Goal: Information Seeking & Learning: Learn about a topic

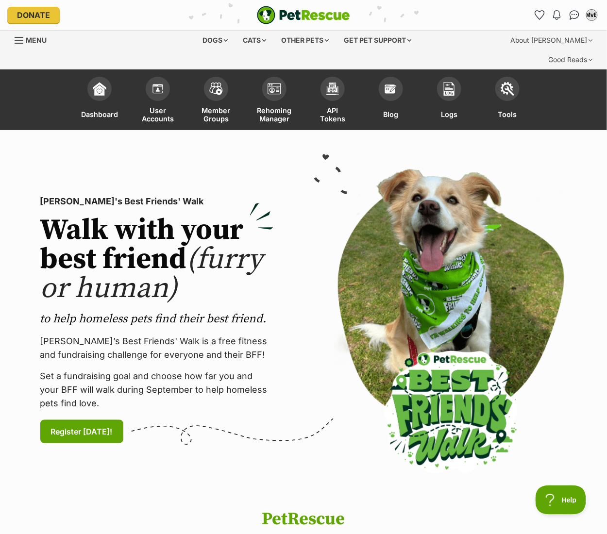
drag, startPoint x: 567, startPoint y: 190, endPoint x: 562, endPoint y: 188, distance: 5.0
click at [567, 190] on div at bounding box center [450, 320] width 278 height 302
click at [545, 169] on img at bounding box center [450, 320] width 233 height 302
click at [403, 182] on img at bounding box center [450, 320] width 233 height 302
click at [263, 208] on img at bounding box center [261, 216] width 23 height 27
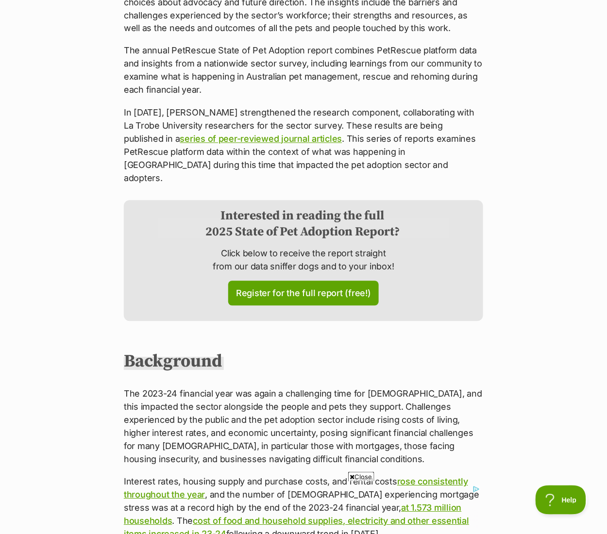
scroll to position [563, 0]
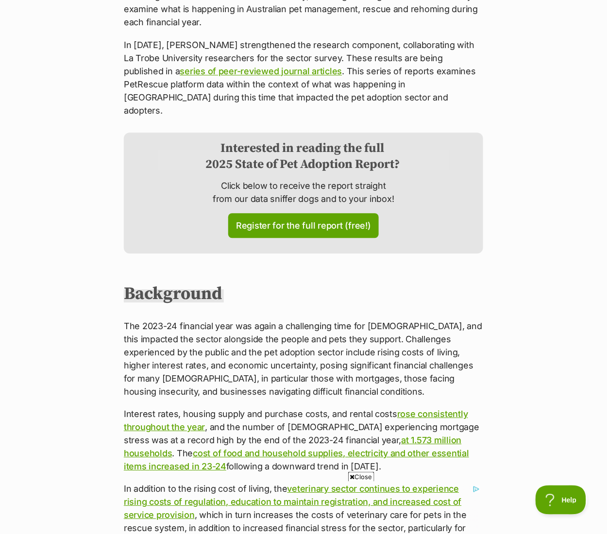
click at [360, 477] on span "Close" at bounding box center [361, 477] width 26 height 10
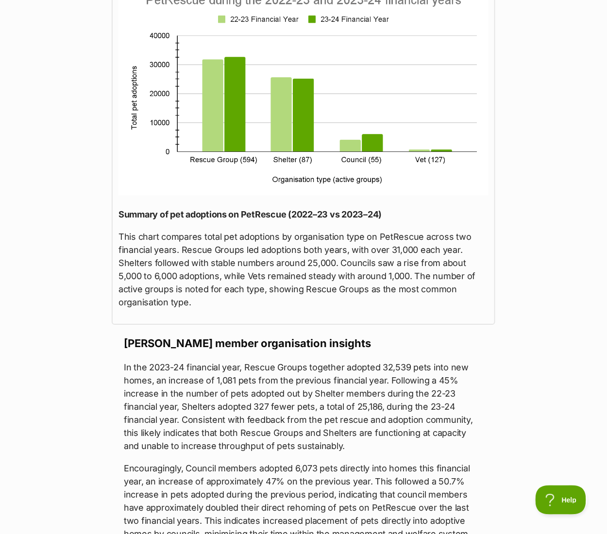
scroll to position [1708, 0]
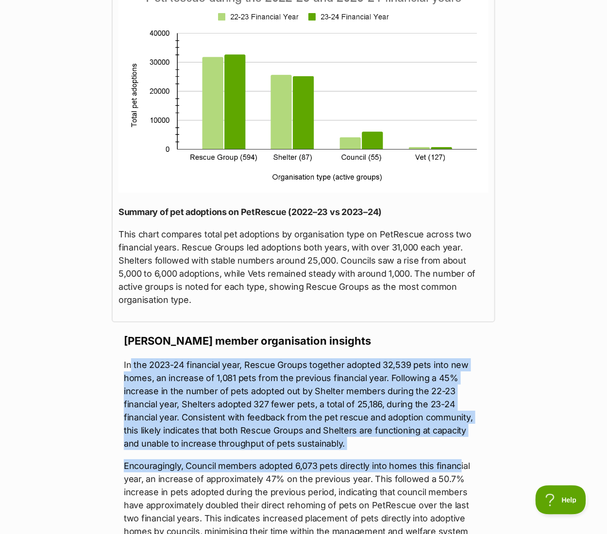
drag, startPoint x: 131, startPoint y: 270, endPoint x: 458, endPoint y: 367, distance: 340.2
click at [444, 358] on p "In the 2023-24 financial year, Rescue Groups together adopted 32,539 pets into …" at bounding box center [303, 404] width 359 height 92
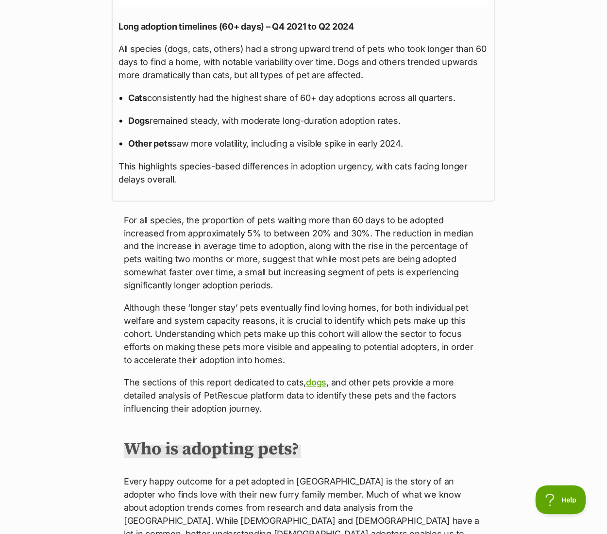
scroll to position [5439, 0]
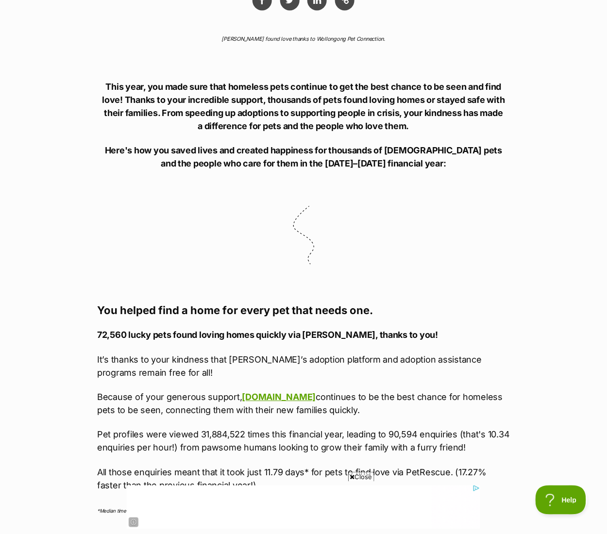
scroll to position [546, 0]
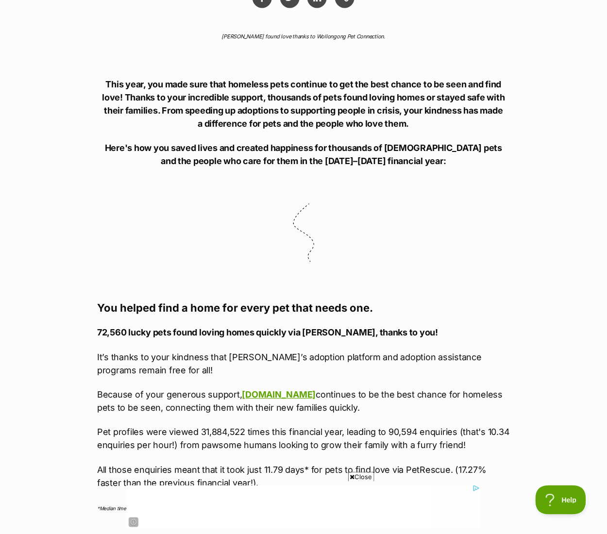
click at [359, 474] on span "Close" at bounding box center [361, 477] width 26 height 10
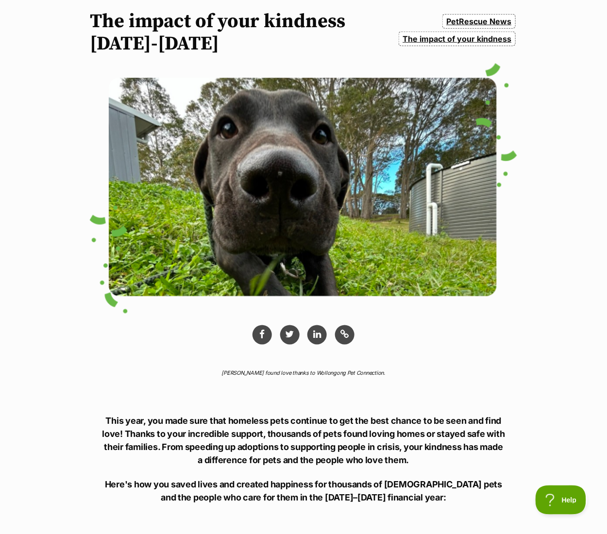
scroll to position [0, 0]
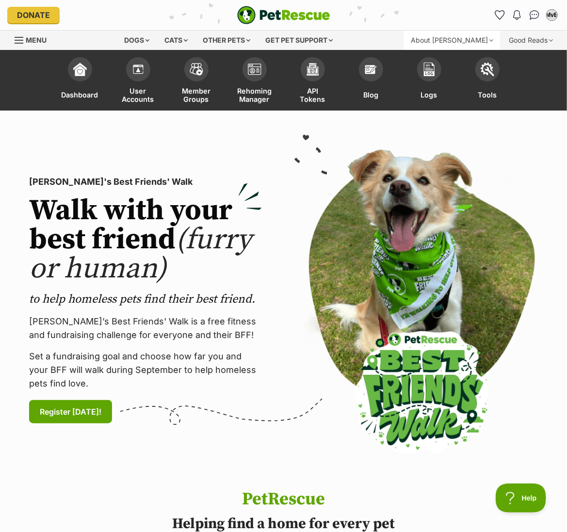
click at [470, 40] on div "About [PERSON_NAME]" at bounding box center [452, 40] width 96 height 19
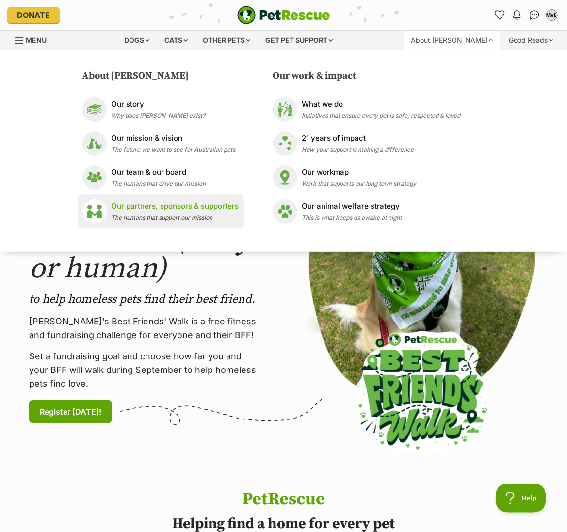
click at [199, 224] on li "Our partners, sponsors & supporters The humans that support our mission" at bounding box center [161, 212] width 166 height 34
click at [221, 207] on p "Our partners, sponsors & supporters" at bounding box center [176, 206] width 128 height 11
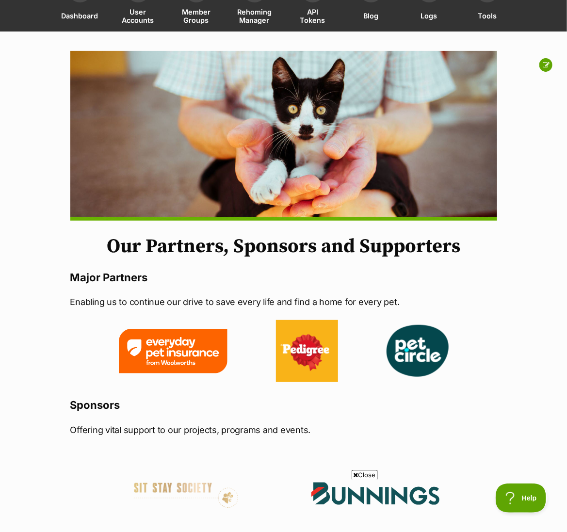
scroll to position [92, 0]
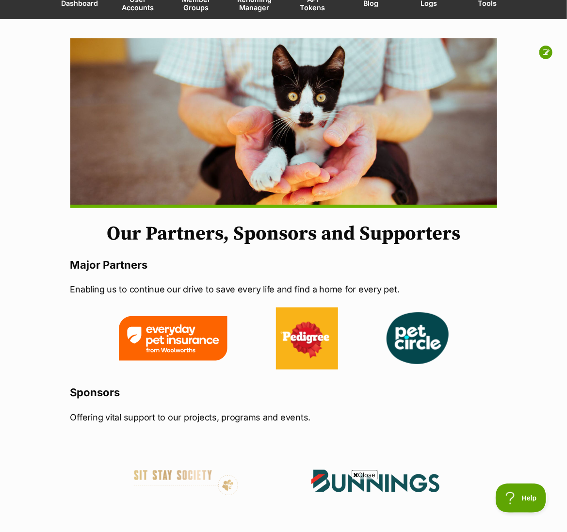
click at [367, 477] on span "Close" at bounding box center [365, 475] width 26 height 10
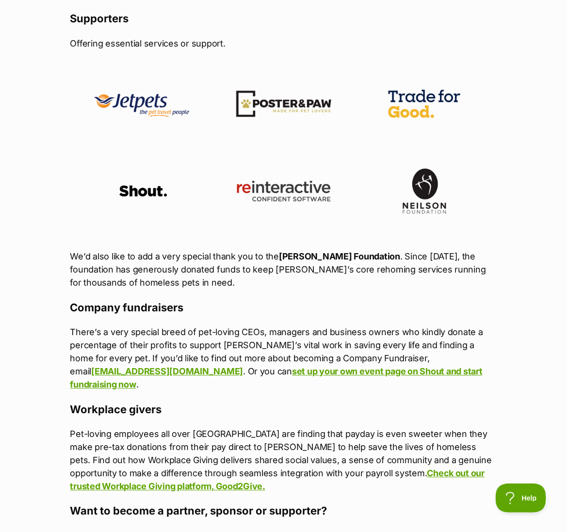
scroll to position [231, 0]
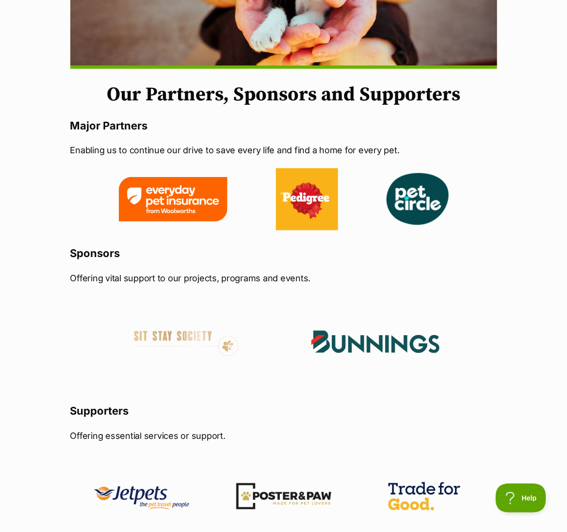
click at [195, 221] on link at bounding box center [173, 219] width 109 height 10
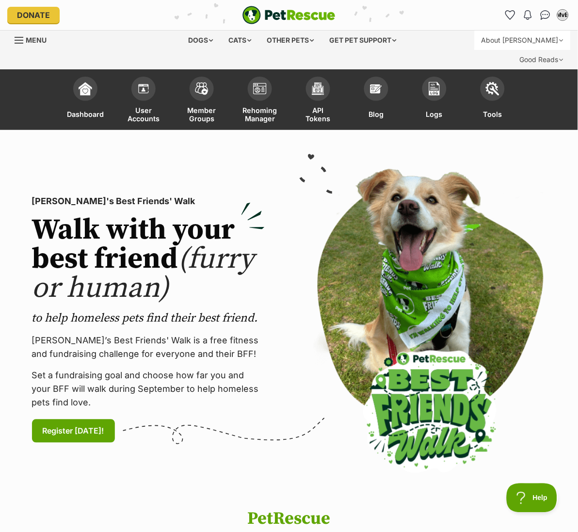
click at [475, 38] on div "About [PERSON_NAME]" at bounding box center [523, 40] width 96 height 19
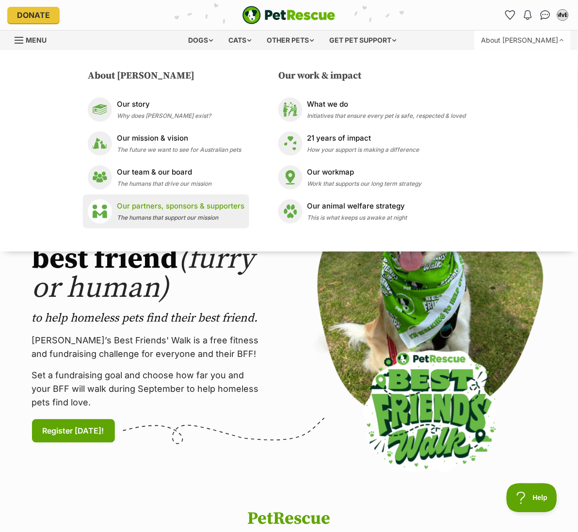
click at [161, 209] on p "Our partners, sponsors & supporters" at bounding box center [181, 206] width 128 height 11
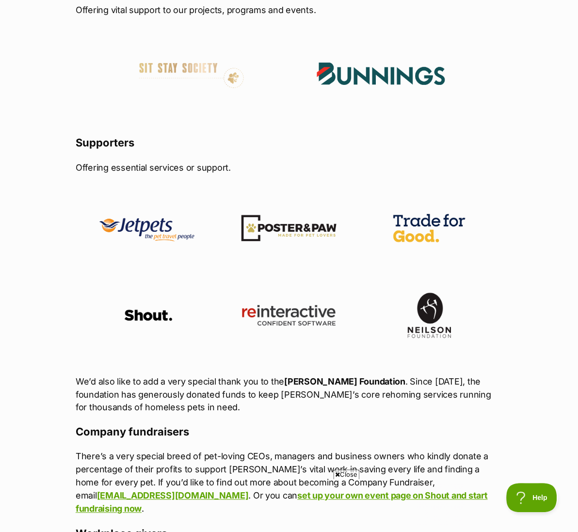
scroll to position [739, 0]
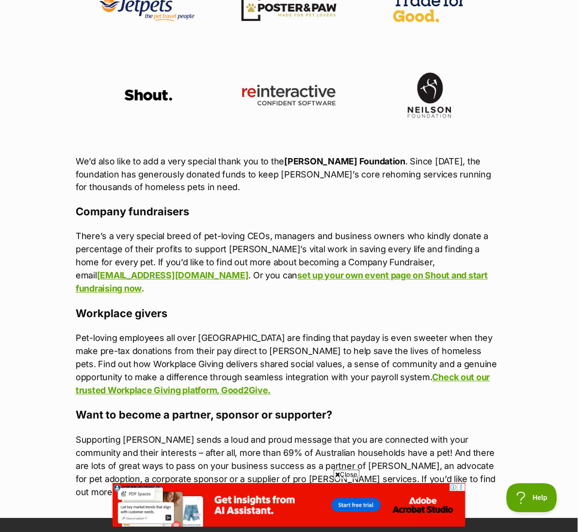
click at [279, 332] on p "Pet-loving employees all over [GEOGRAPHIC_DATA] are finding that payday is even…" at bounding box center [289, 365] width 427 height 66
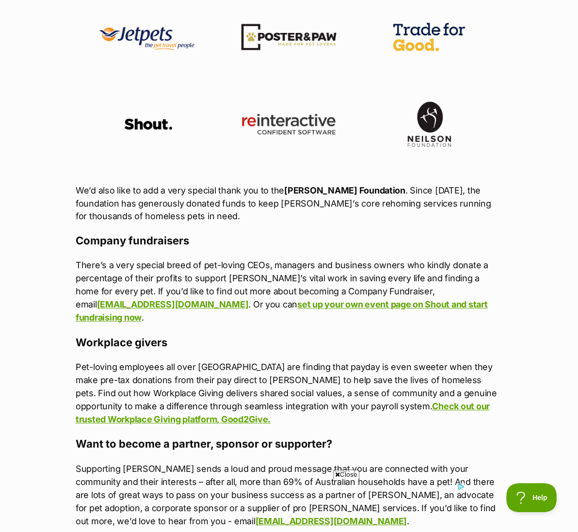
scroll to position [820, 0]
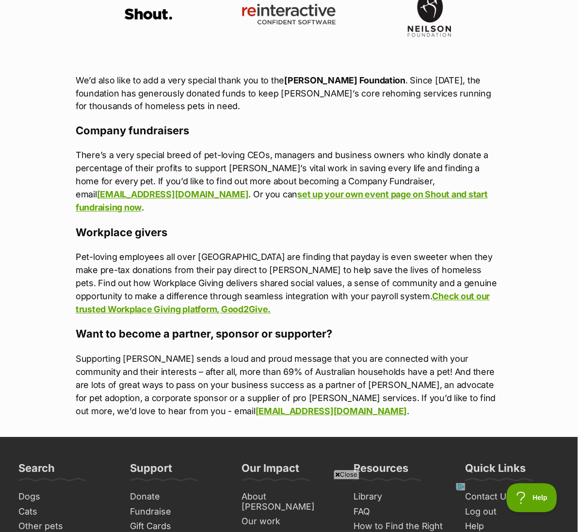
click at [343, 477] on span "Close" at bounding box center [347, 475] width 26 height 10
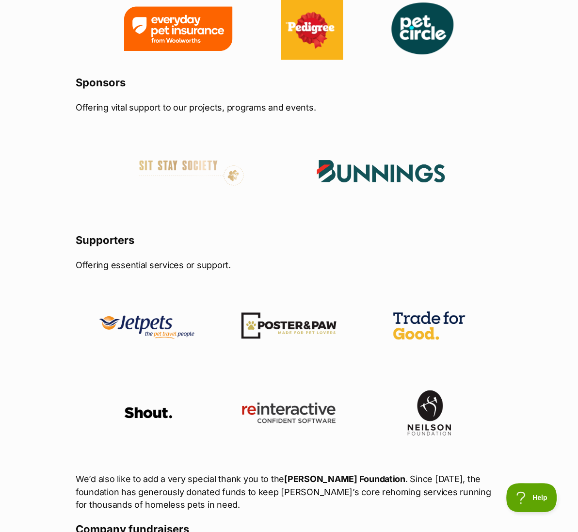
scroll to position [0, 0]
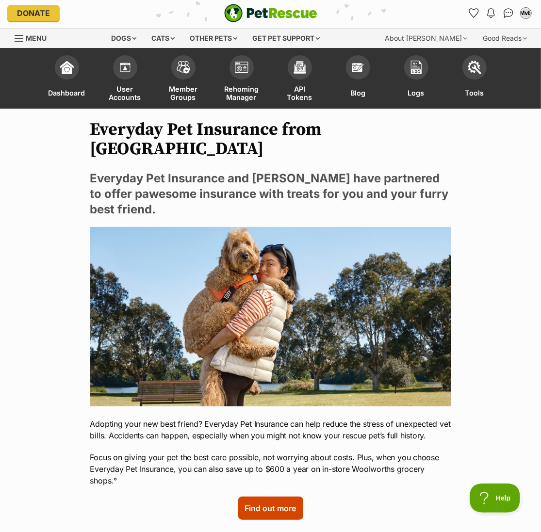
click at [416, 354] on img at bounding box center [270, 317] width 361 height 180
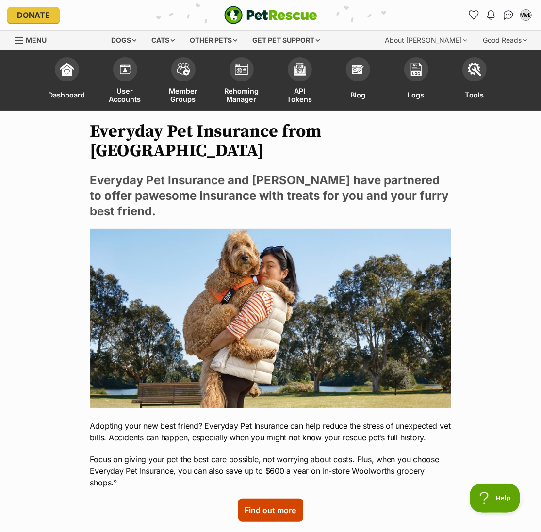
click at [409, 273] on img at bounding box center [270, 319] width 361 height 180
click at [58, 2] on div "Donate PetRescue home Notifications No notifications MvE My account MvE [PERSON…" at bounding box center [270, 15] width 526 height 30
